Goal: Task Accomplishment & Management: Manage account settings

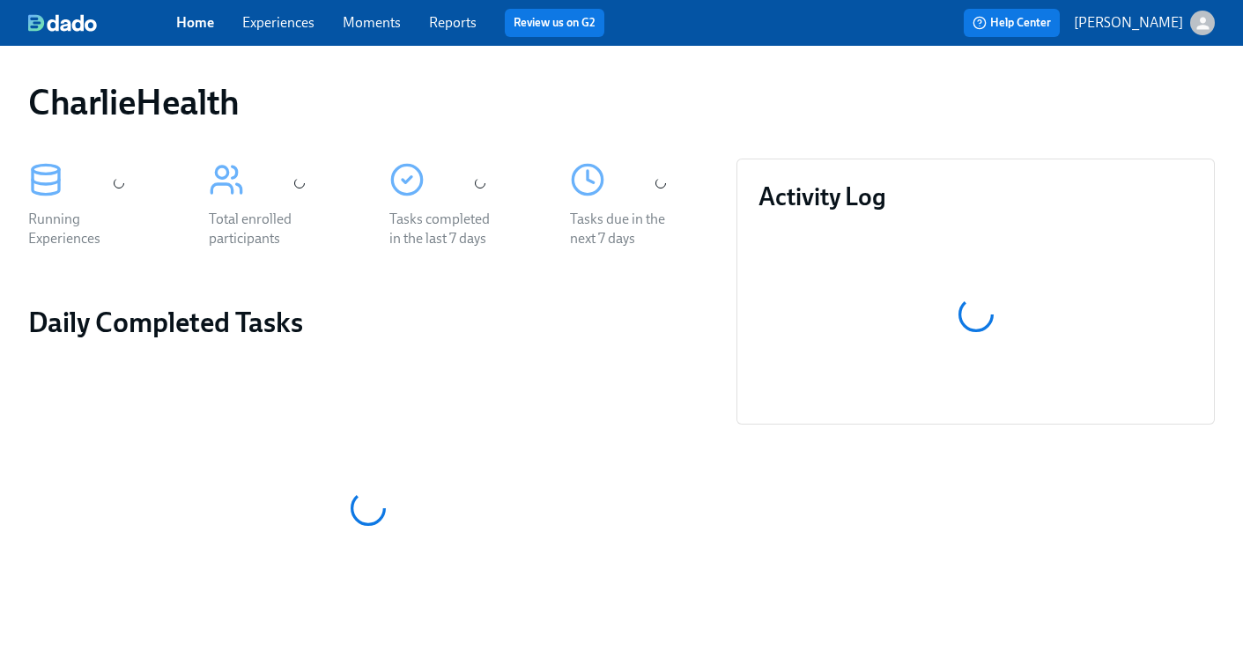
click at [265, 25] on link "Experiences" at bounding box center [278, 22] width 72 height 17
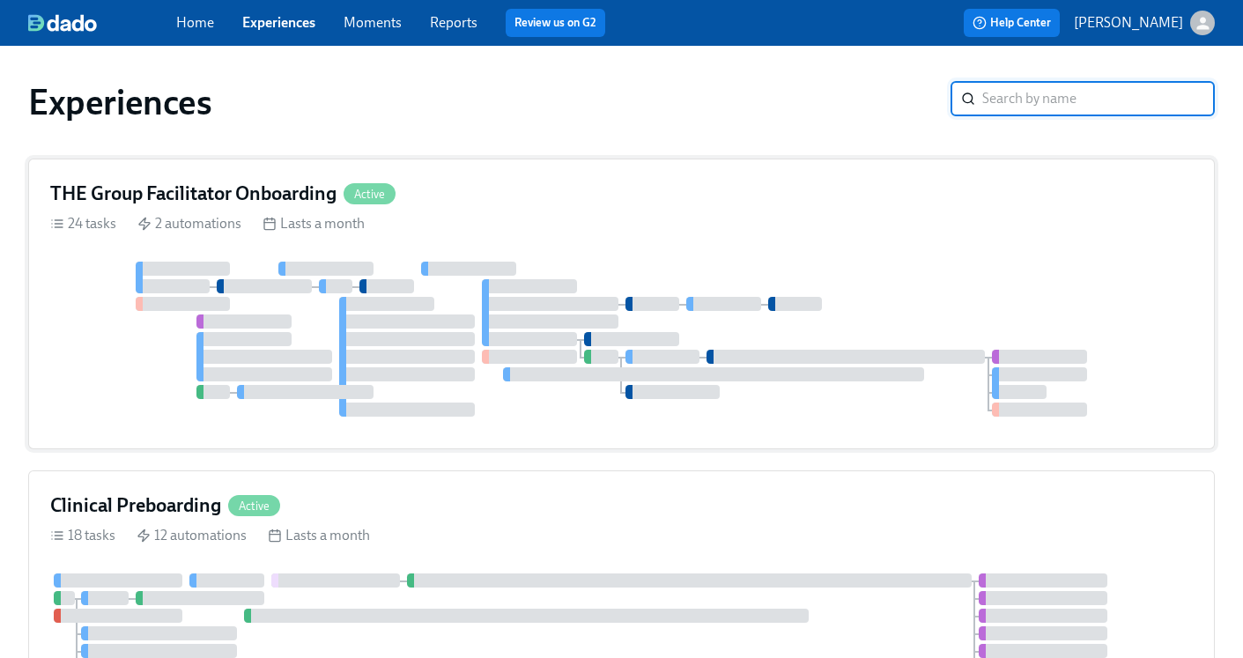
click at [277, 193] on h4 "THE Group Facilitator Onboarding" at bounding box center [193, 194] width 286 height 26
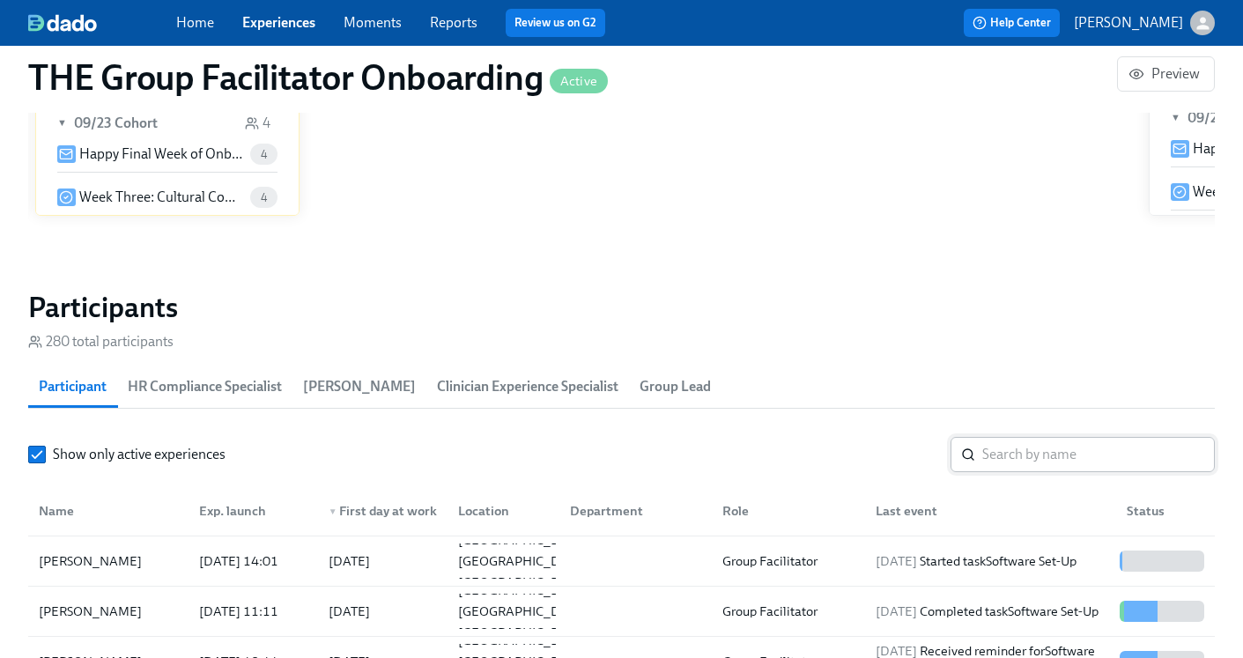
scroll to position [1393, 0]
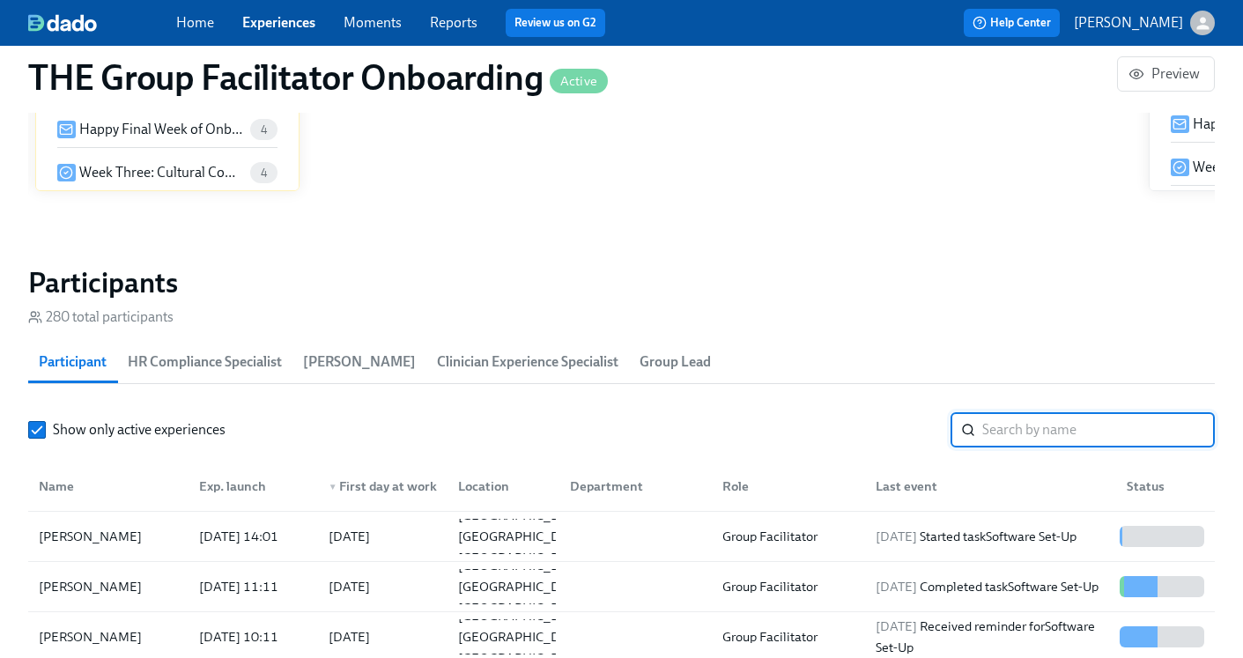
click at [1032, 442] on input "search" at bounding box center [1098, 429] width 233 height 35
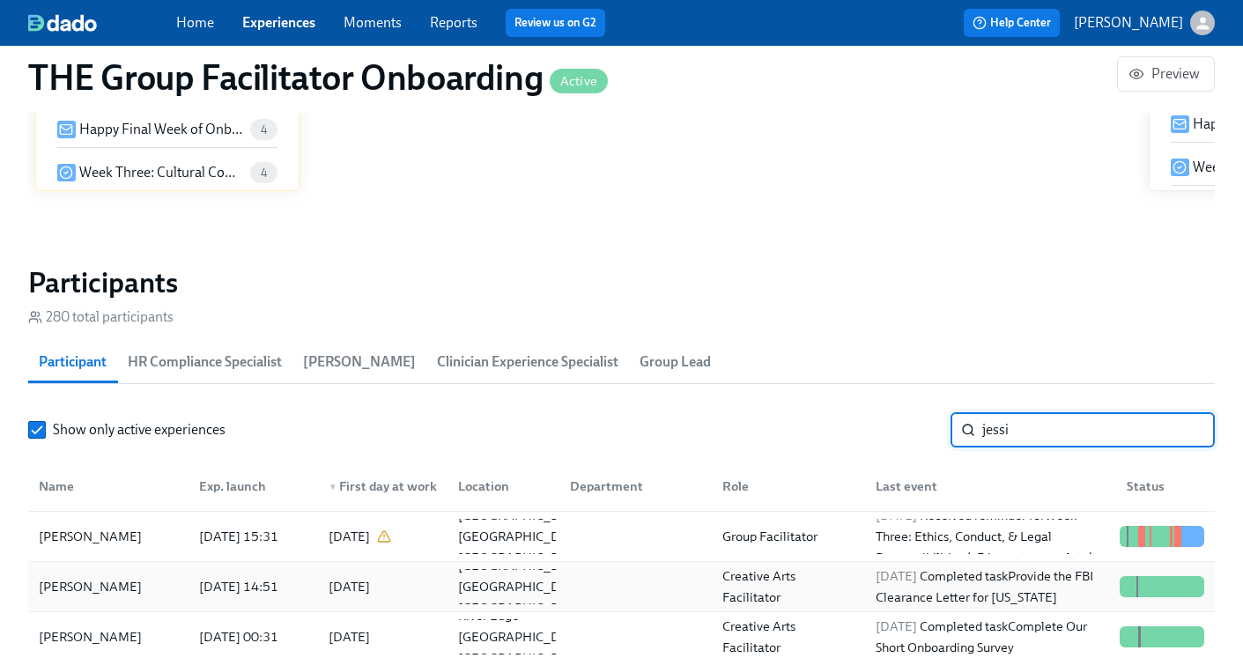
click at [1005, 604] on div "[DATE] Completed task Provide the FBI Clearance Letter for [US_STATE]" at bounding box center [991, 587] width 244 height 42
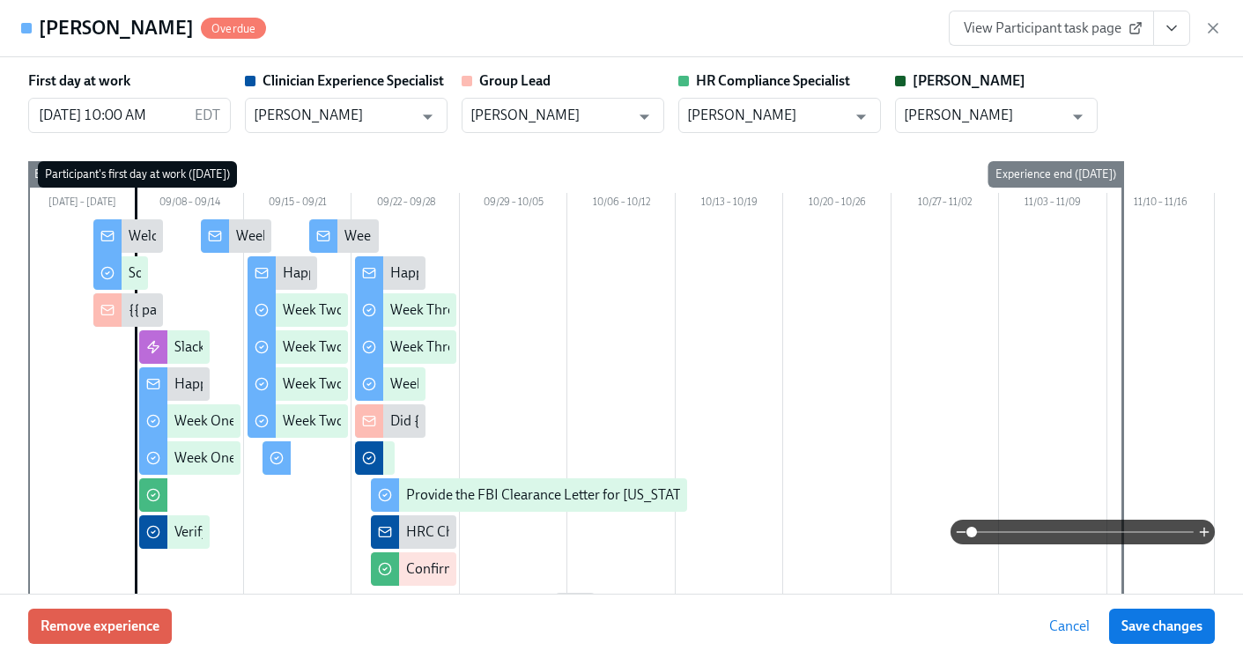
click at [1175, 38] on button "View task page" at bounding box center [1171, 28] width 37 height 35
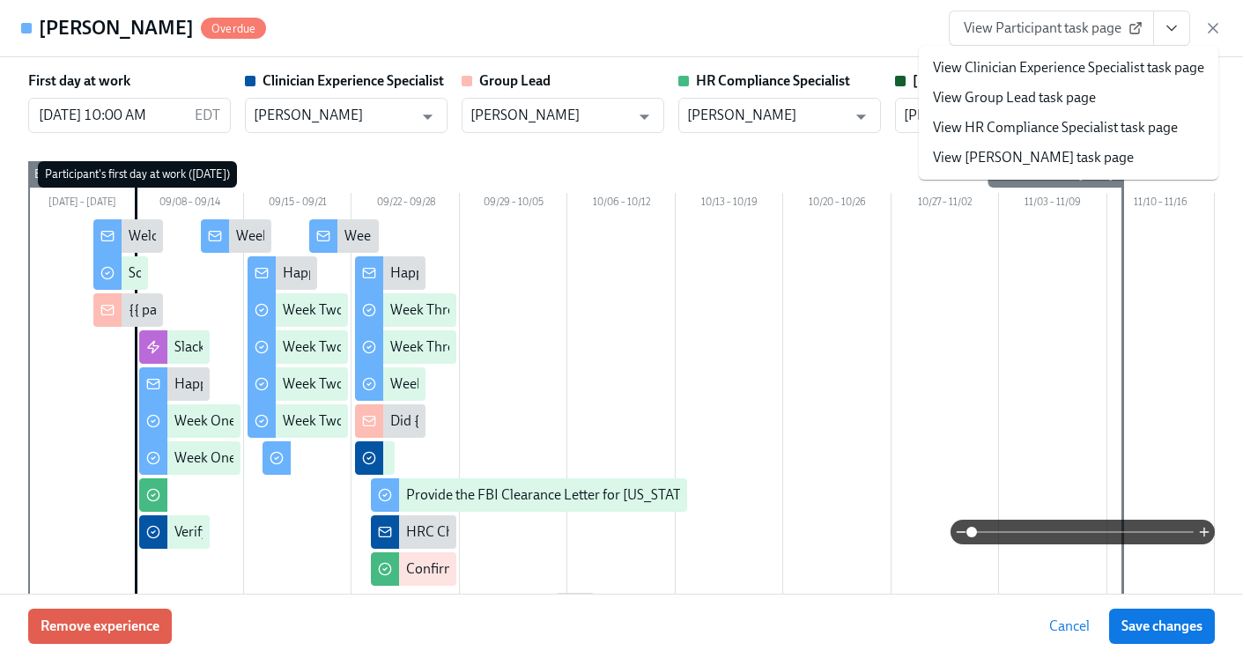
click at [1081, 126] on link "View HR Compliance Specialist task page" at bounding box center [1055, 127] width 245 height 19
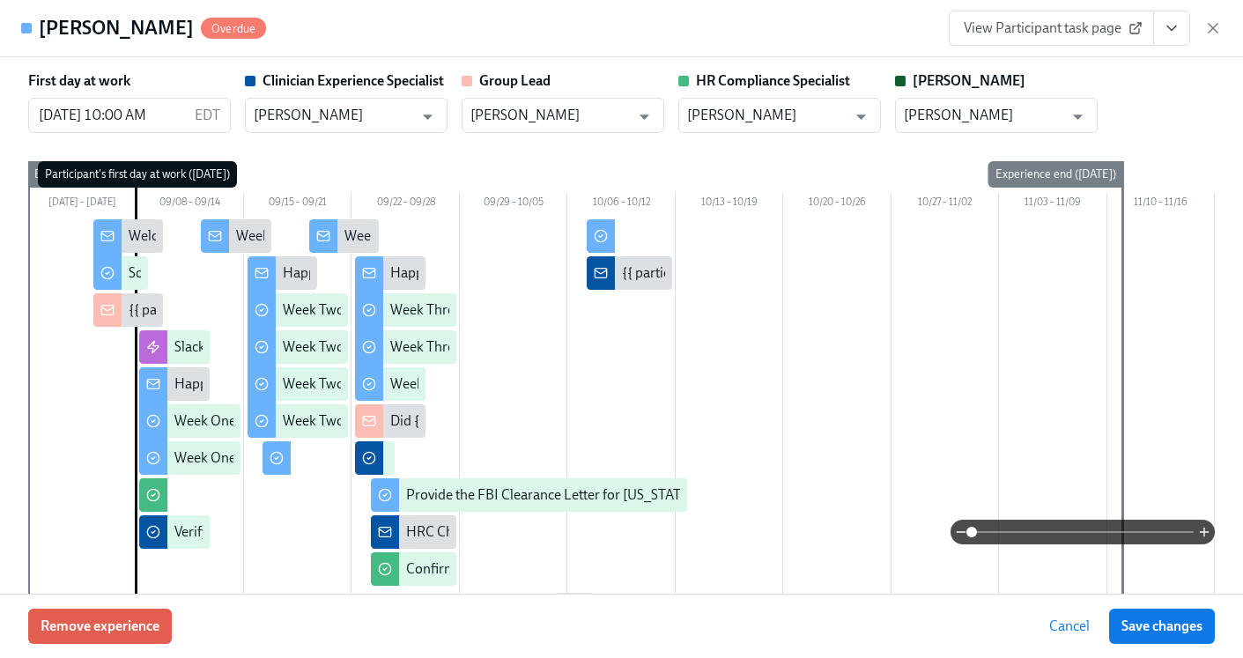
scroll to position [0, 26363]
click at [1209, 30] on icon "button" at bounding box center [1213, 28] width 18 height 18
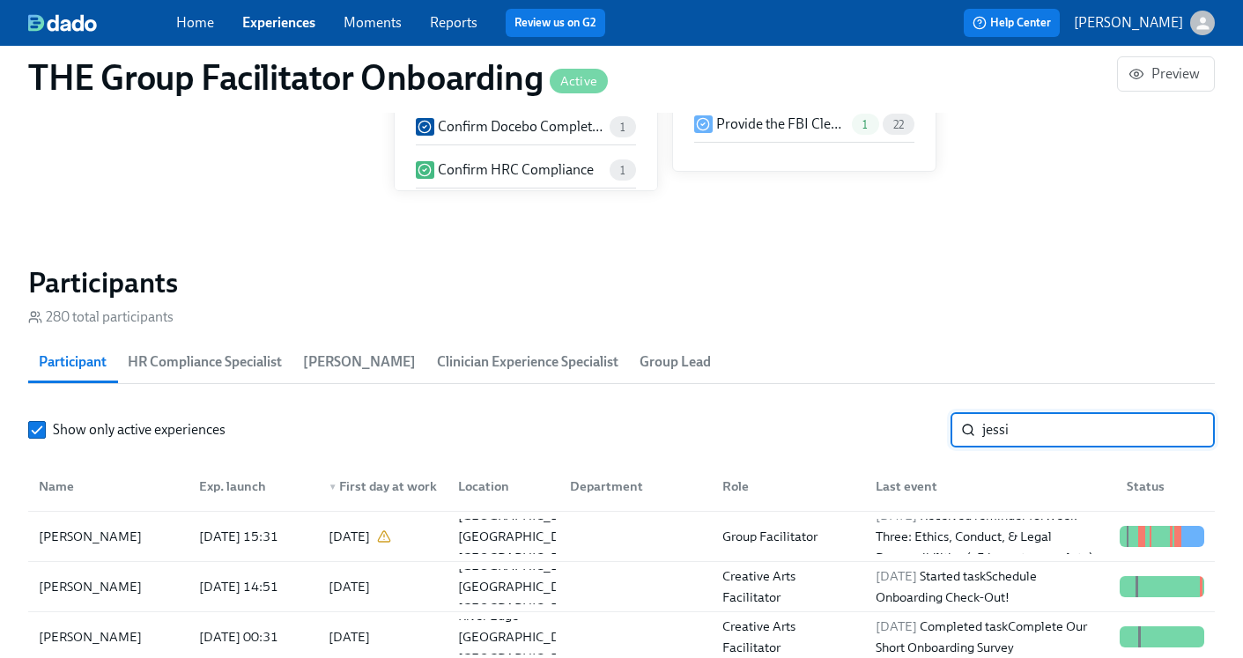
drag, startPoint x: 1036, startPoint y: 431, endPoint x: 848, endPoint y: 411, distance: 188.8
click at [848, 411] on section "Participants 280 total participants Participant HR Compliance Specialist [PERSO…" at bounding box center [621, 492] width 1187 height 454
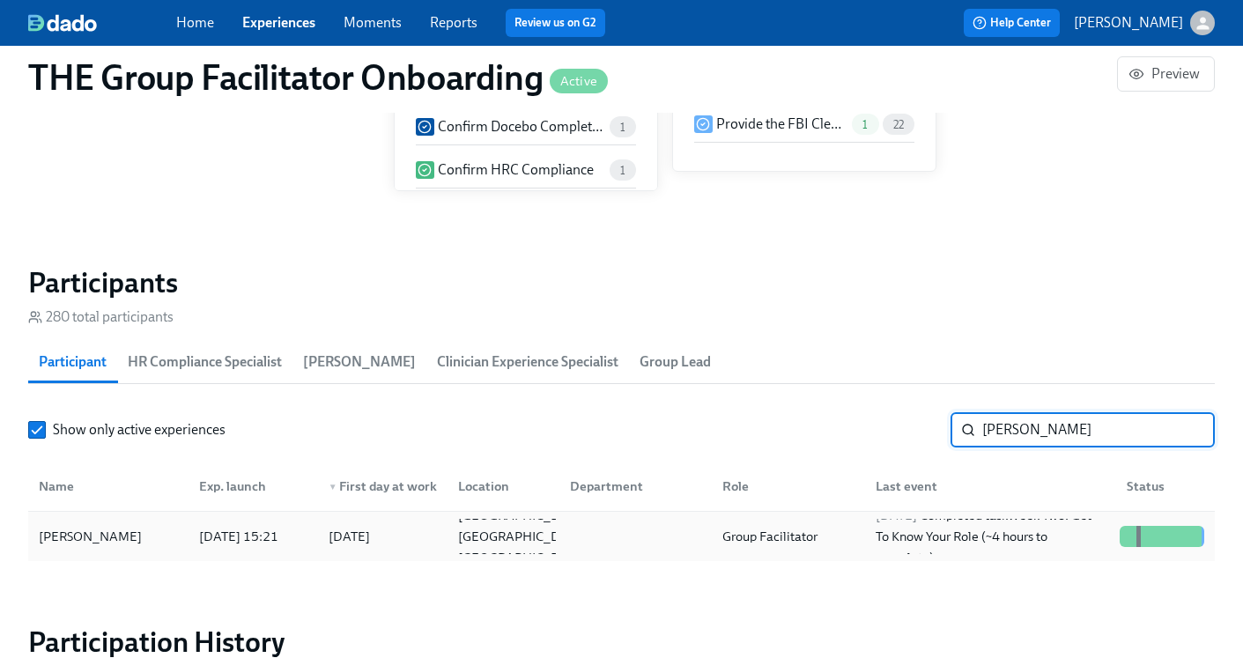
type input "[PERSON_NAME]"
click at [832, 539] on div "Group Facilitator" at bounding box center [784, 536] width 153 height 35
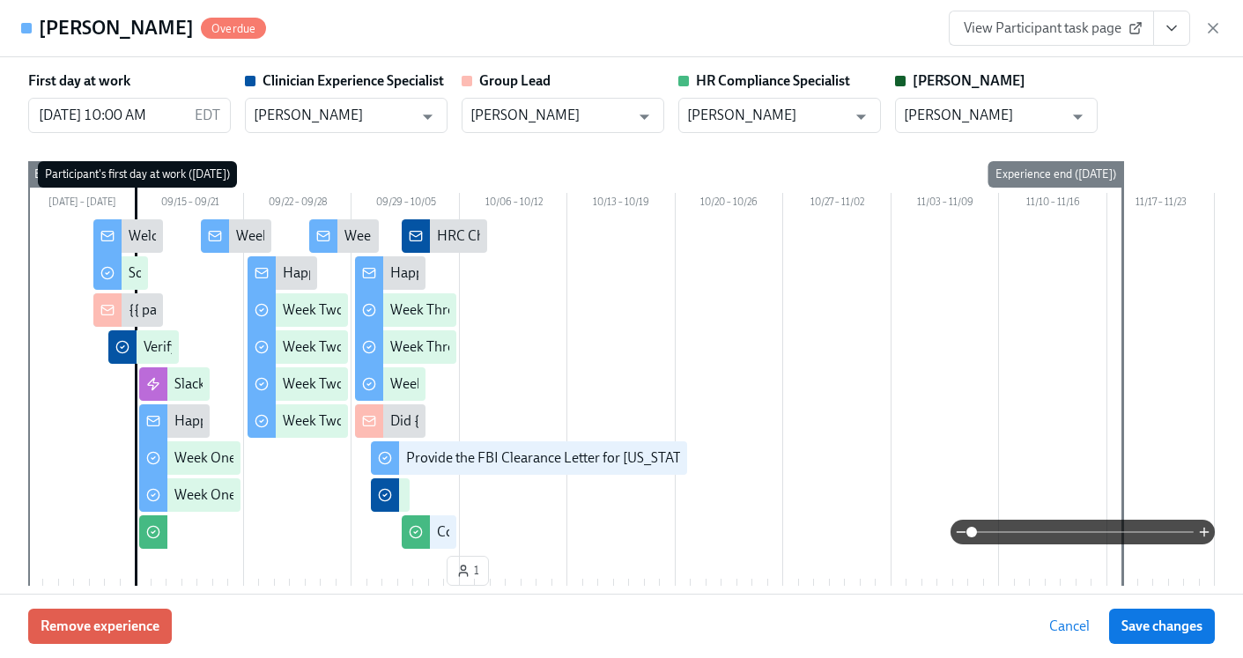
click at [1167, 37] on button "View task page" at bounding box center [1171, 28] width 37 height 35
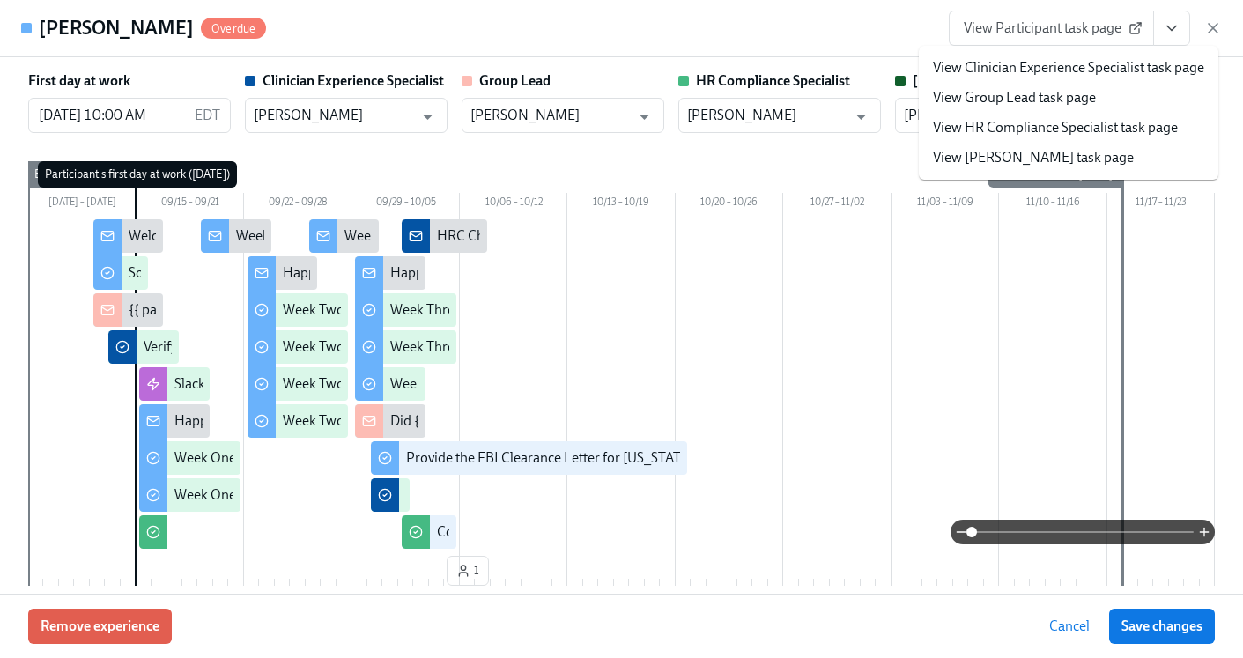
click at [1093, 129] on link "View HR Compliance Specialist task page" at bounding box center [1055, 127] width 245 height 19
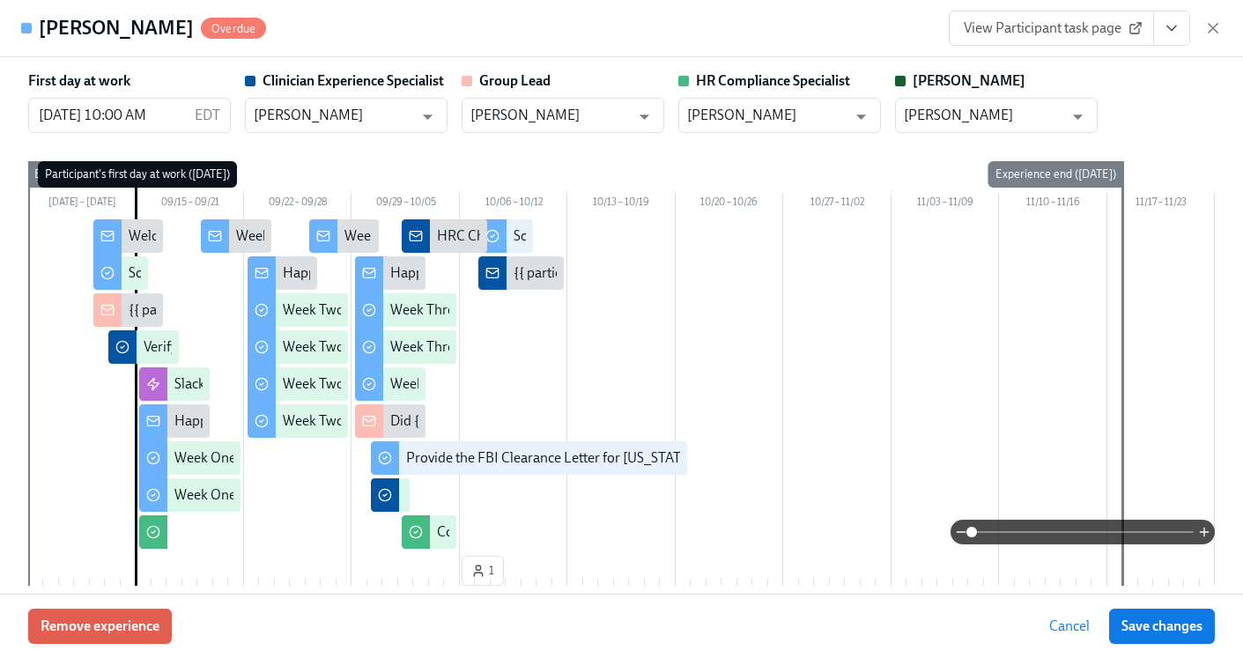
scroll to position [0, 26085]
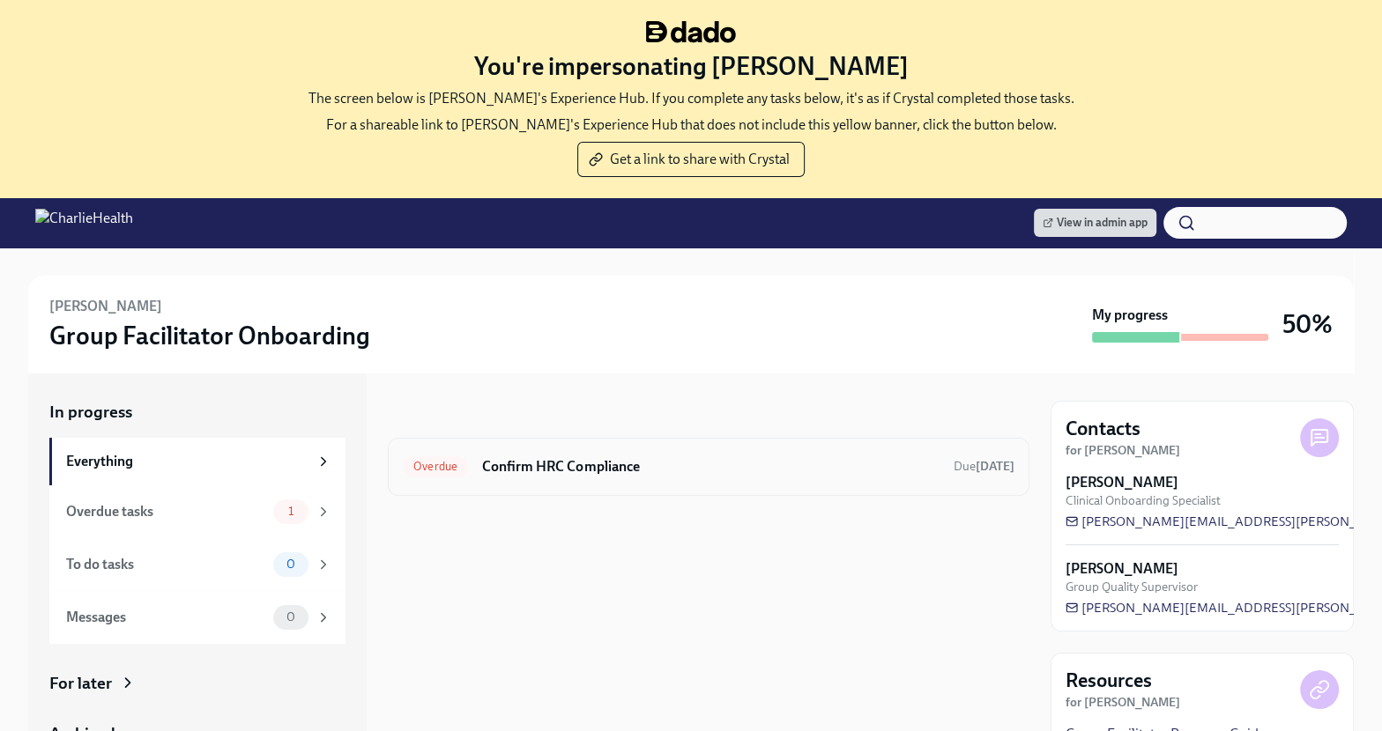
click at [673, 454] on div "Overdue Confirm HRC Compliance Due 7 days ago" at bounding box center [708, 467] width 611 height 28
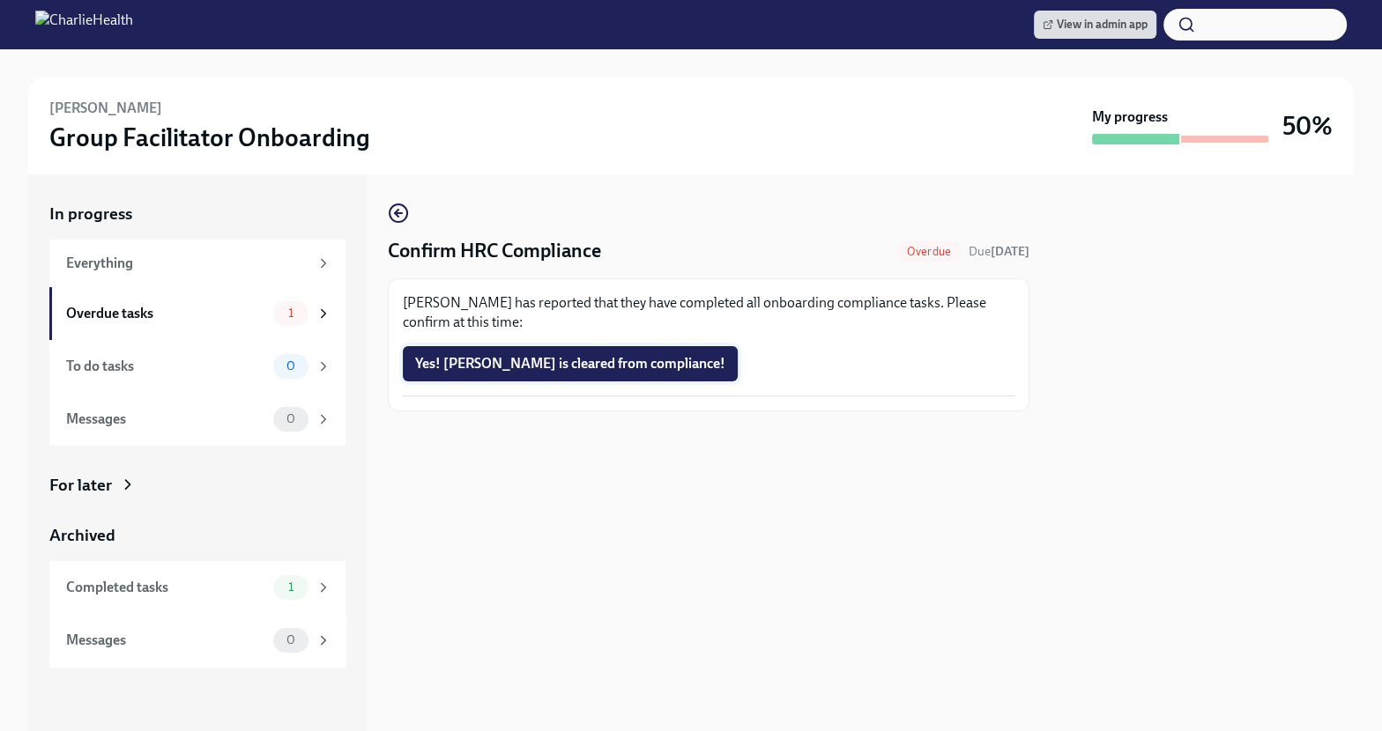
click at [530, 367] on span "Yes! Jessica is cleared from compliance!" at bounding box center [570, 364] width 310 height 18
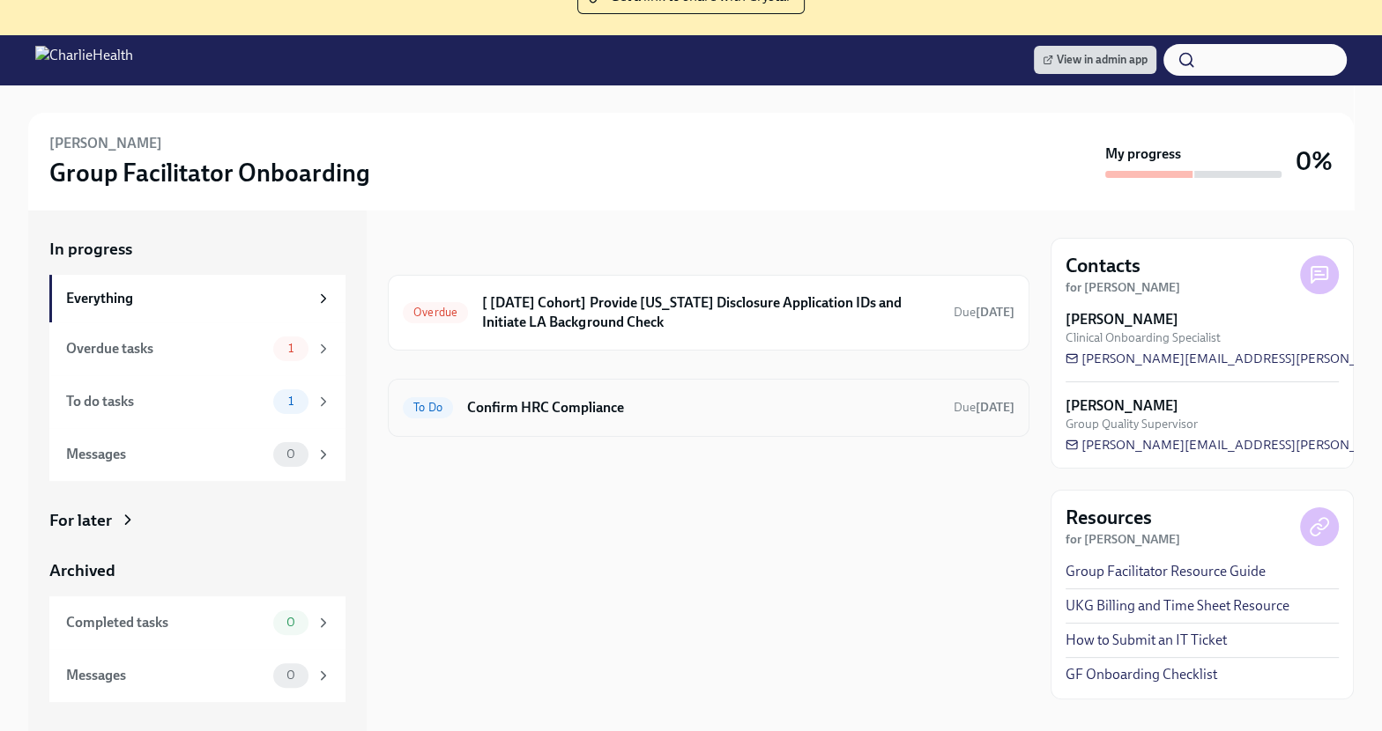
scroll to position [192, 0]
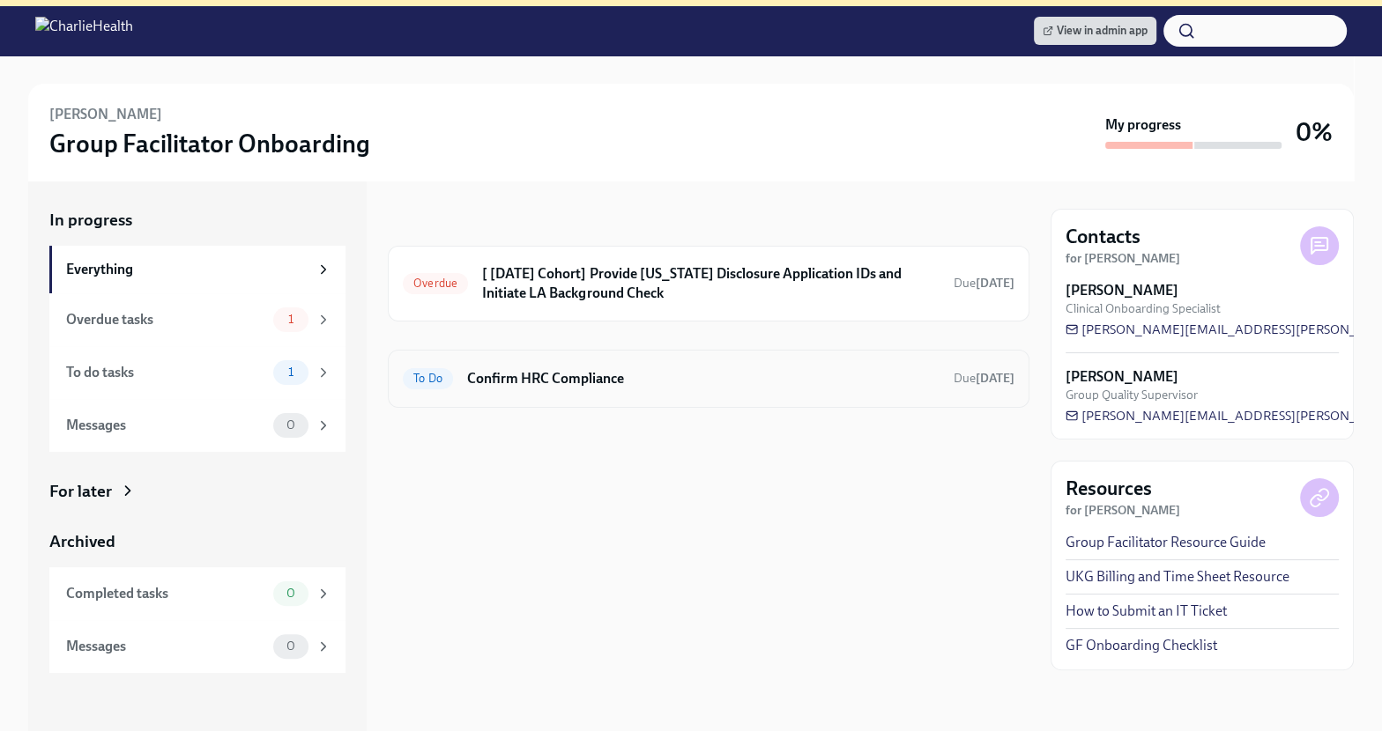
click at [642, 388] on div "To Do Confirm HRC Compliance Due [DATE]" at bounding box center [708, 379] width 611 height 28
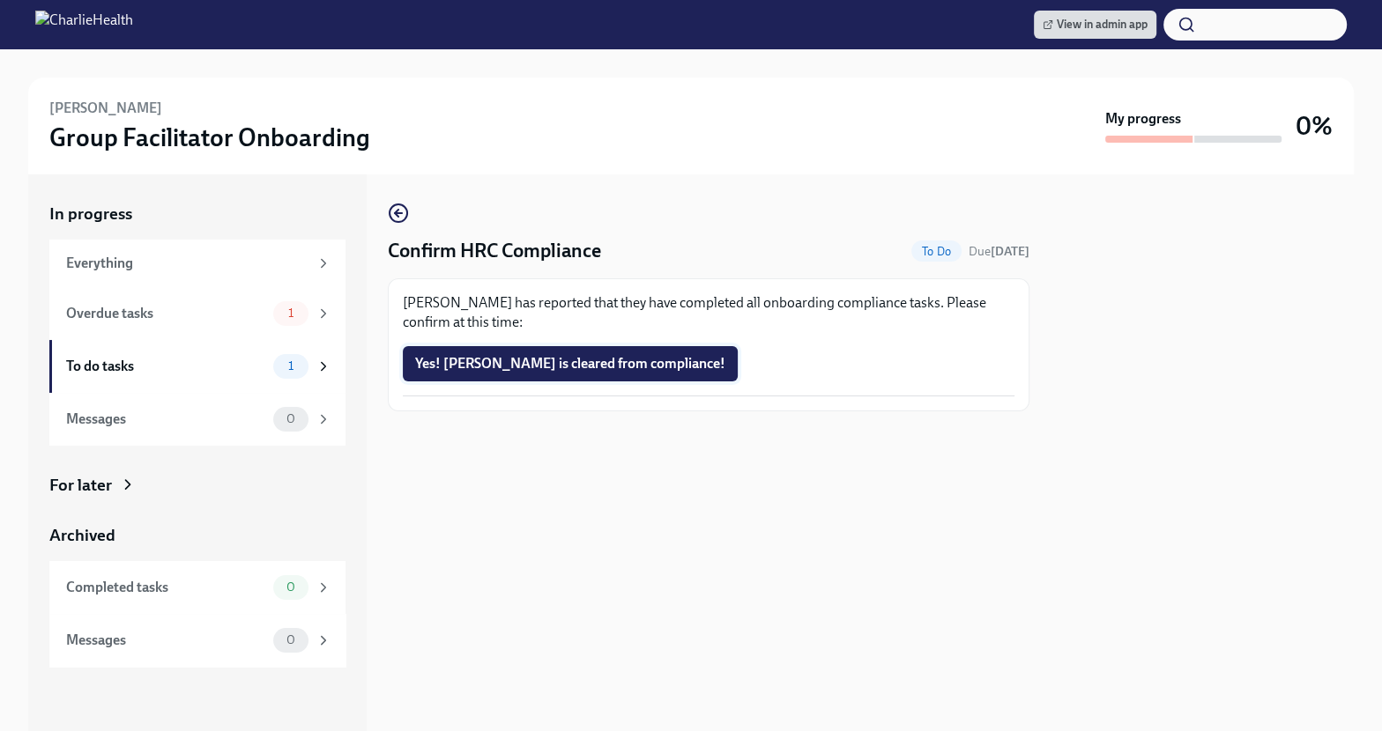
click at [548, 352] on button "Yes! [PERSON_NAME] is cleared from compliance!" at bounding box center [570, 363] width 335 height 35
